Goal: Task Accomplishment & Management: Use online tool/utility

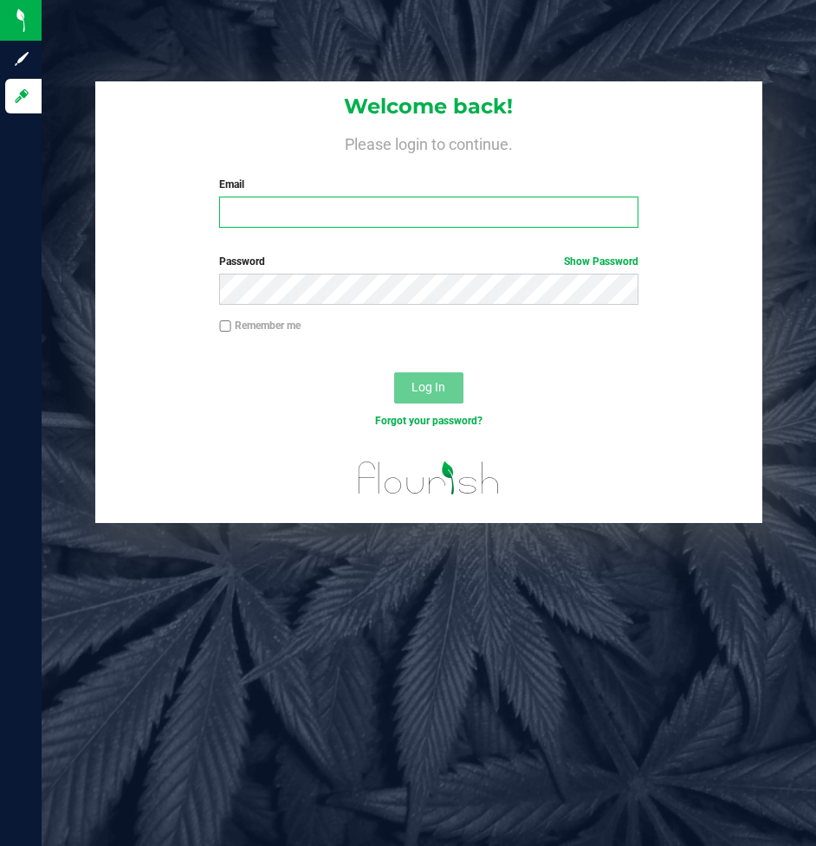
click at [292, 213] on input "Email" at bounding box center [428, 212] width 418 height 31
type input "[EMAIL_ADDRESS][DOMAIN_NAME]"
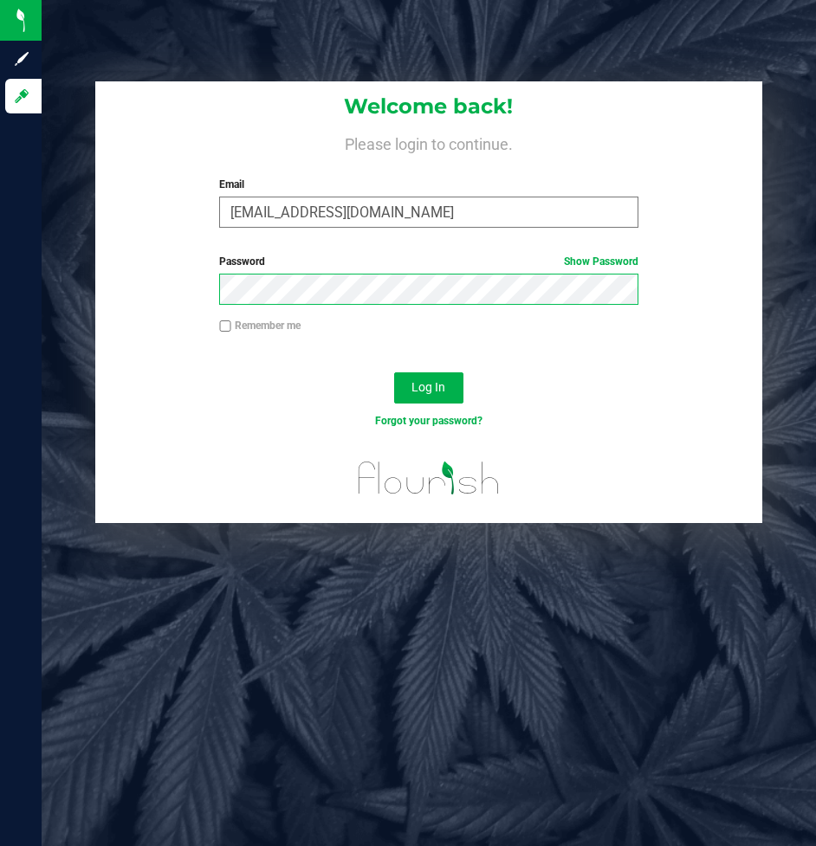
click at [394, 372] on button "Log In" at bounding box center [428, 387] width 69 height 31
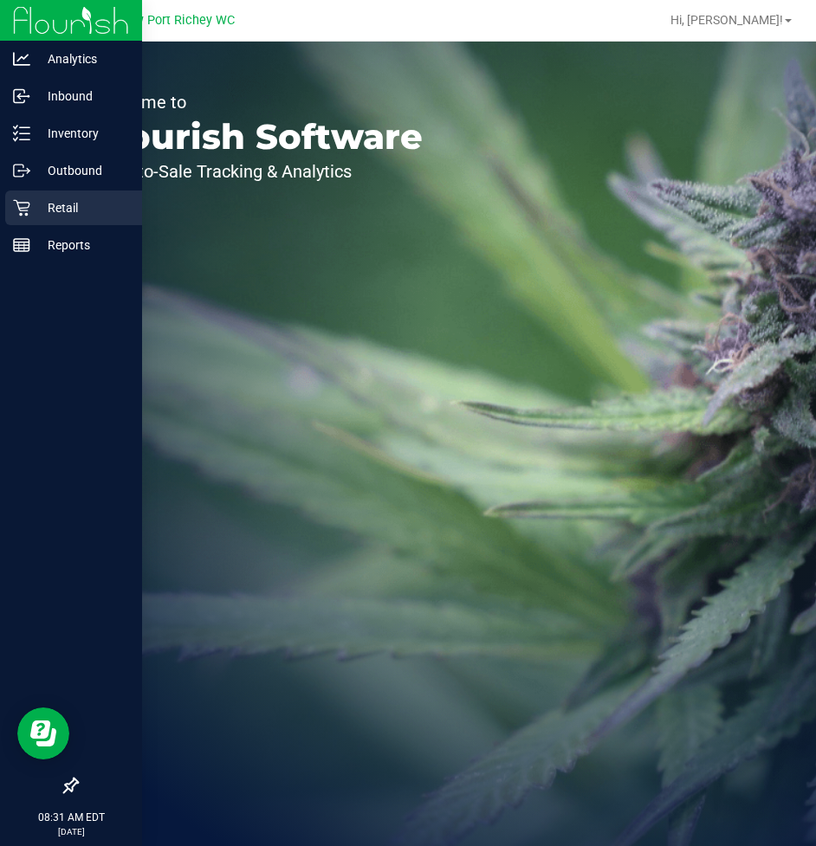
click at [67, 200] on p "Retail" at bounding box center [82, 207] width 104 height 21
